Goal: Navigation & Orientation: Find specific page/section

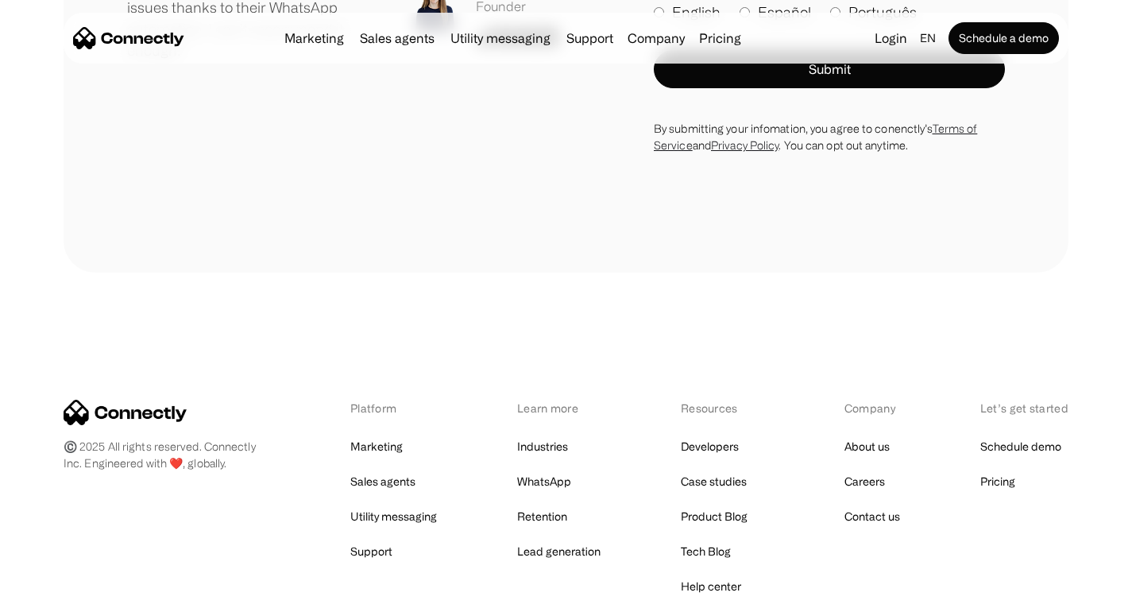
scroll to position [8888, 0]
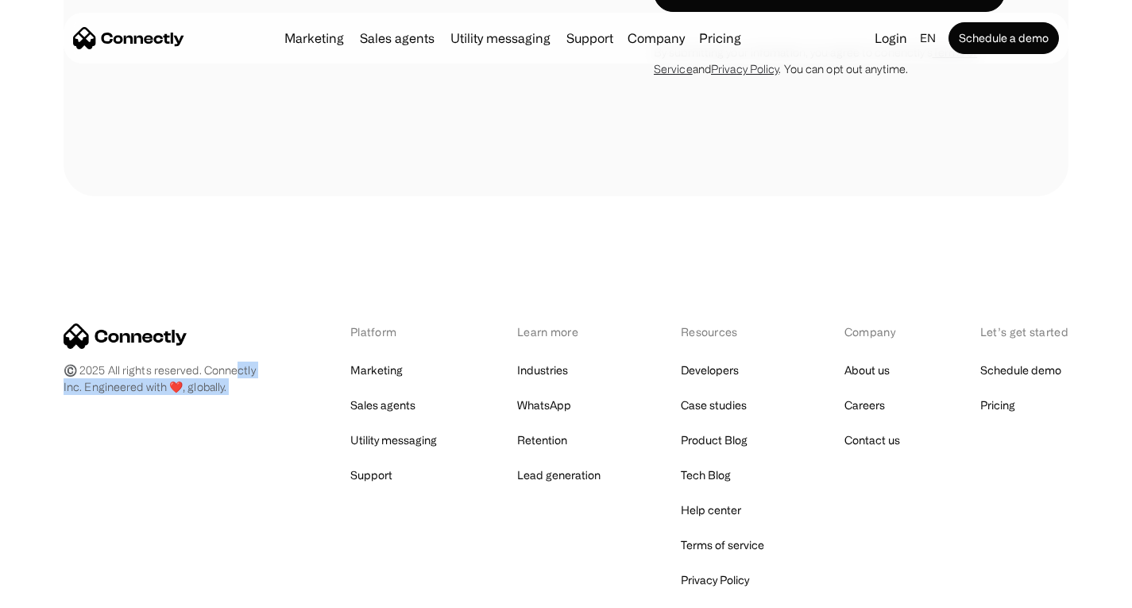
drag, startPoint x: 161, startPoint y: 229, endPoint x: 237, endPoint y: 201, distance: 81.2
click at [237, 201] on div "©️ 2025 All rights reserved. Connectly Inc. Engineered with ❤️, globally. Platf…" at bounding box center [566, 457] width 1005 height 522
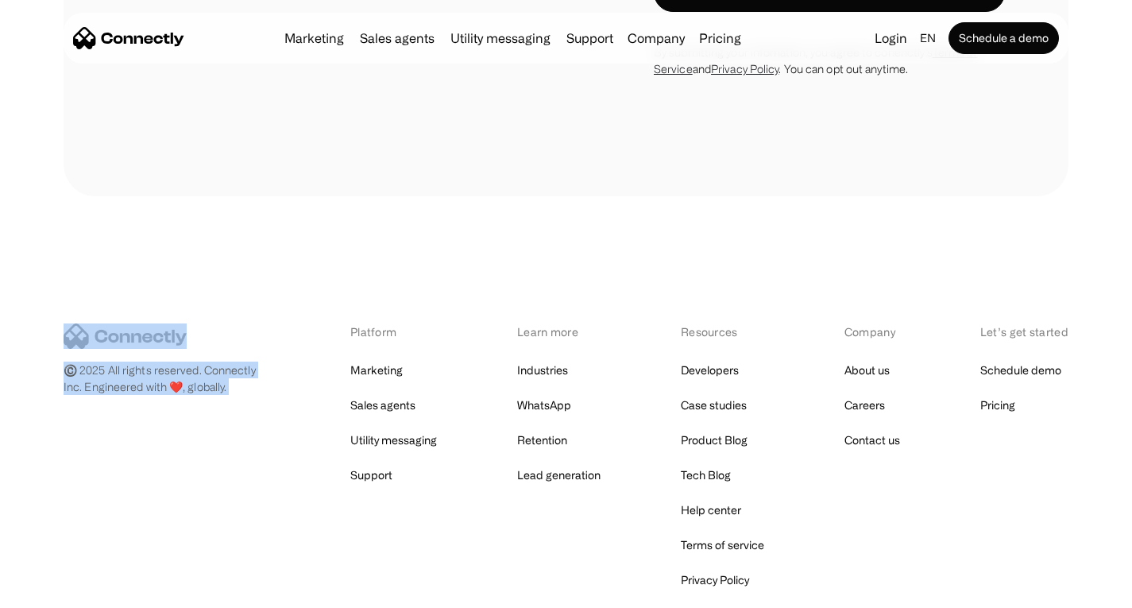
drag, startPoint x: 71, startPoint y: 226, endPoint x: 239, endPoint y: 180, distance: 173.8
click at [239, 196] on div "©️ 2025 All rights reserved. Connectly Inc. Engineered with ❤️, globally. Platf…" at bounding box center [566, 457] width 1005 height 522
click at [878, 359] on link "About us" at bounding box center [866, 370] width 45 height 22
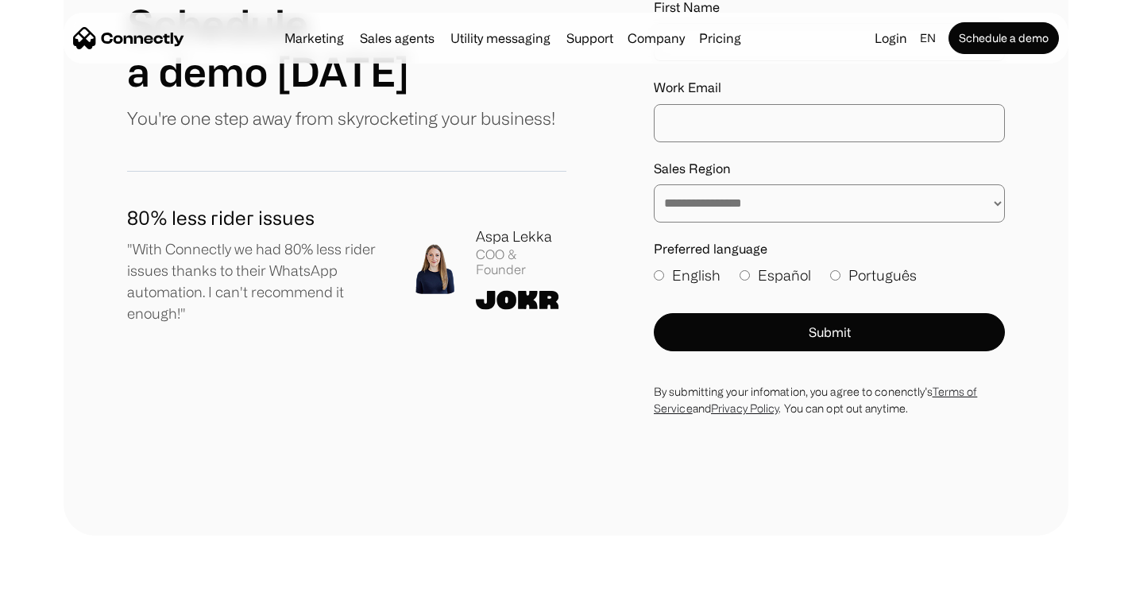
scroll to position [2435, 0]
